Goal: Information Seeking & Learning: Compare options

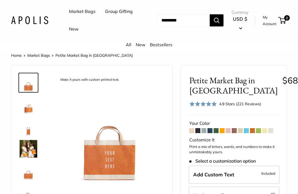
click at [209, 131] on span at bounding box center [209, 130] width 5 height 5
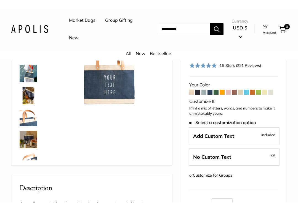
scroll to position [85, 0]
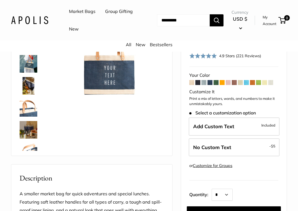
click at [33, 146] on img at bounding box center [29, 152] width 18 height 18
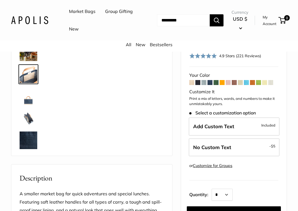
scroll to position [83, 0]
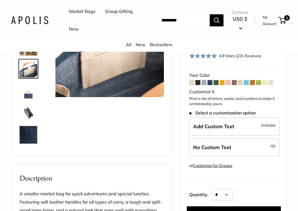
click at [35, 115] on img at bounding box center [29, 113] width 18 height 18
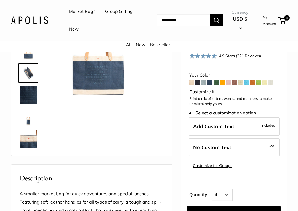
scroll to position [127, 0]
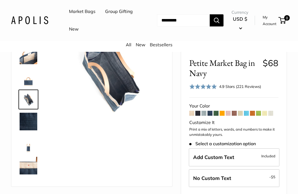
click at [28, 166] on img at bounding box center [29, 166] width 18 height 18
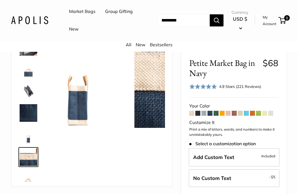
scroll to position [146, 0]
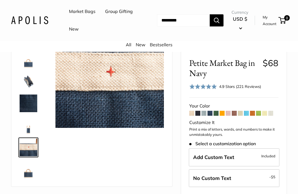
click at [33, 128] on img at bounding box center [29, 126] width 18 height 18
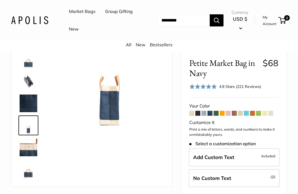
click at [32, 105] on img at bounding box center [29, 104] width 18 height 18
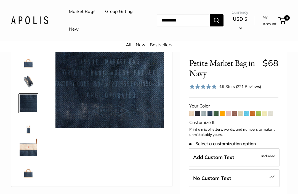
click at [30, 84] on img at bounding box center [29, 81] width 18 height 18
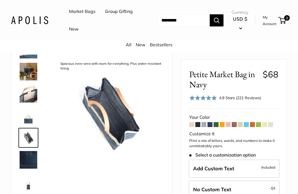
scroll to position [16, 0]
click at [260, 125] on span at bounding box center [258, 124] width 5 height 5
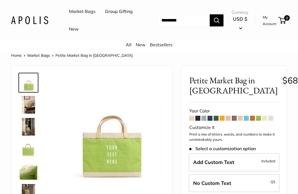
click at [255, 117] on span at bounding box center [252, 118] width 5 height 5
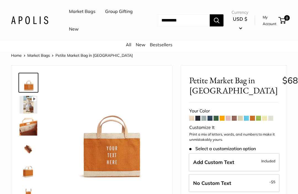
click at [236, 117] on span at bounding box center [234, 118] width 5 height 5
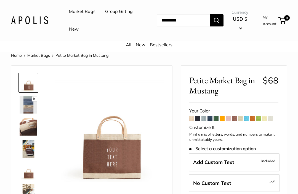
click at [217, 118] on span at bounding box center [215, 118] width 5 height 5
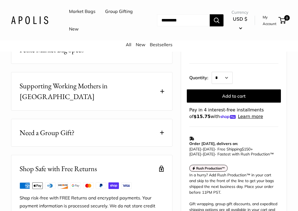
scroll to position [313, 0]
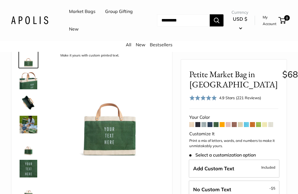
scroll to position [0, 0]
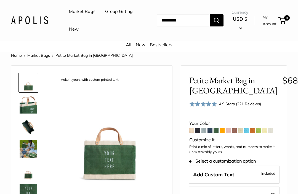
click at [85, 12] on link "Market Bags" at bounding box center [82, 11] width 26 height 8
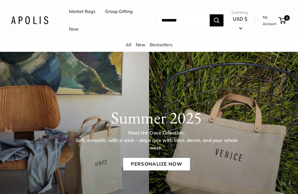
click at [131, 47] on link "All" at bounding box center [129, 45] width 6 height 6
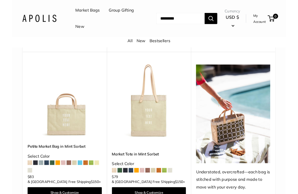
scroll to position [412, 0]
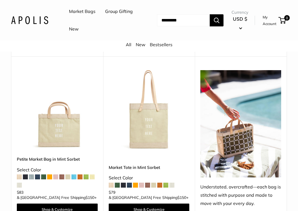
click at [39, 175] on span at bounding box center [37, 177] width 5 height 5
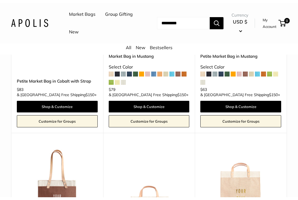
scroll to position [1576, 0]
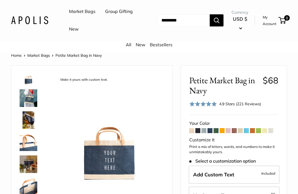
scroll to position [70, 0]
